Goal: Find specific page/section: Find specific page/section

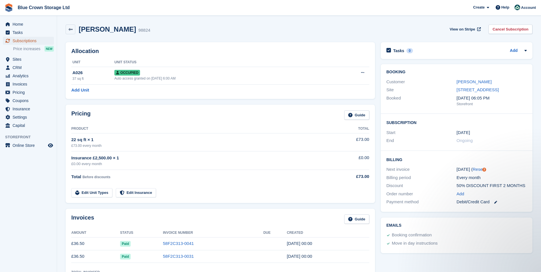
click at [20, 40] on span "Subscriptions" at bounding box center [30, 41] width 34 height 8
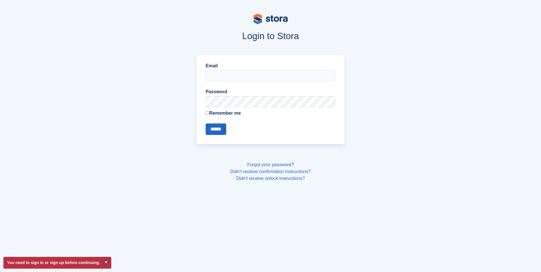
type input "**********"
